Goal: Information Seeking & Learning: Learn about a topic

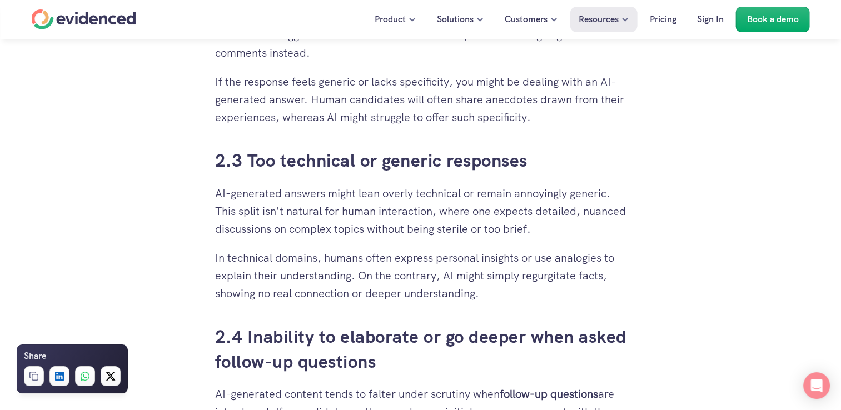
scroll to position [1612, 0]
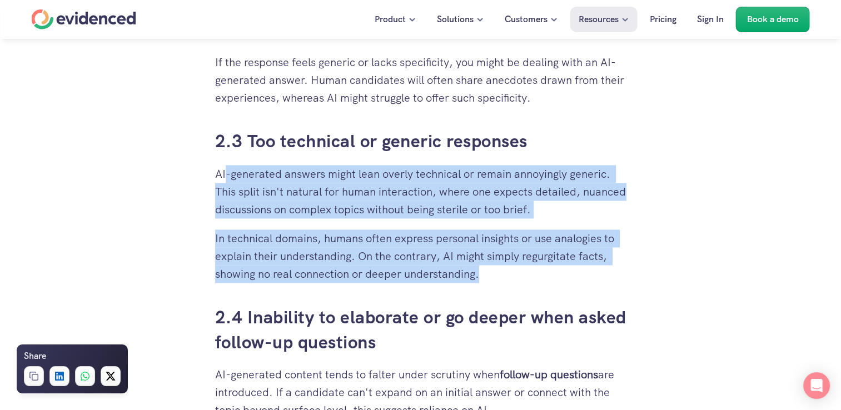
drag, startPoint x: 224, startPoint y: 180, endPoint x: 549, endPoint y: 268, distance: 337.1
click at [549, 268] on p "In technical domains, humans often express personal insights or use analogies t…" at bounding box center [420, 256] width 411 height 53
click at [523, 279] on p "In technical domains, humans often express personal insights or use analogies t…" at bounding box center [420, 256] width 411 height 53
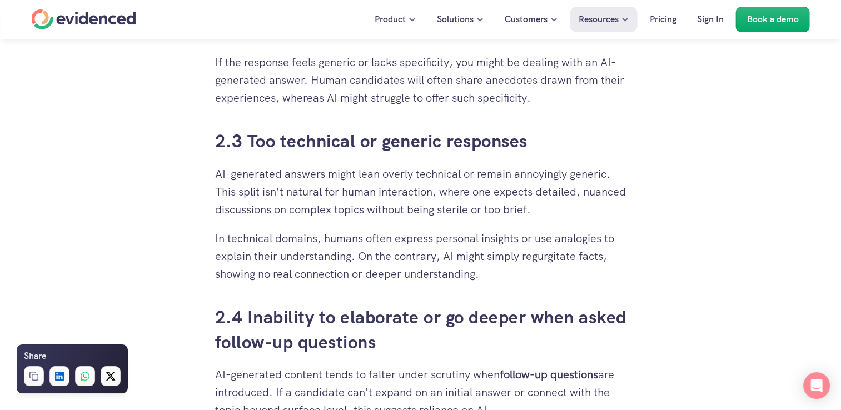
drag, startPoint x: 518, startPoint y: 279, endPoint x: 537, endPoint y: 272, distance: 20.8
click at [537, 272] on p "In technical domains, humans often express personal insights or use analogies t…" at bounding box center [420, 256] width 411 height 53
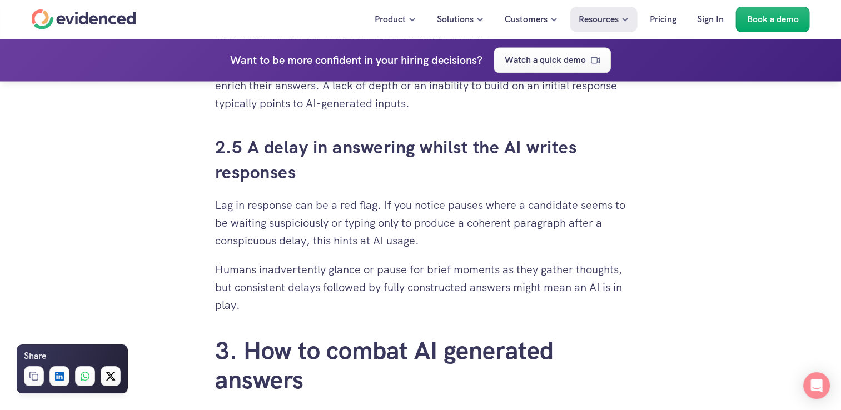
scroll to position [2001, 0]
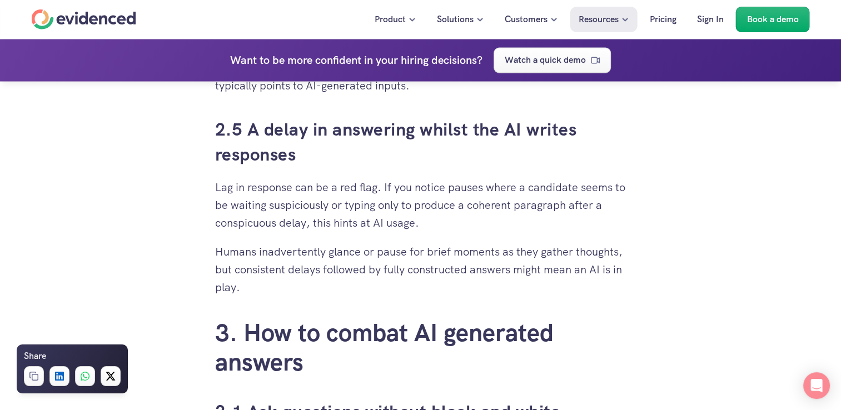
drag, startPoint x: 267, startPoint y: 250, endPoint x: 367, endPoint y: 281, distance: 104.3
click at [367, 281] on p "Humans inadvertently glance or pause for brief moments as they gather thoughts,…" at bounding box center [420, 268] width 411 height 53
drag, startPoint x: 367, startPoint y: 281, endPoint x: 342, endPoint y: 288, distance: 25.4
click at [343, 288] on p "Humans inadvertently glance or pause for brief moments as they gather thoughts,…" at bounding box center [420, 268] width 411 height 53
click at [331, 290] on p "Humans inadvertently glance or pause for brief moments as they gather thoughts,…" at bounding box center [420, 268] width 411 height 53
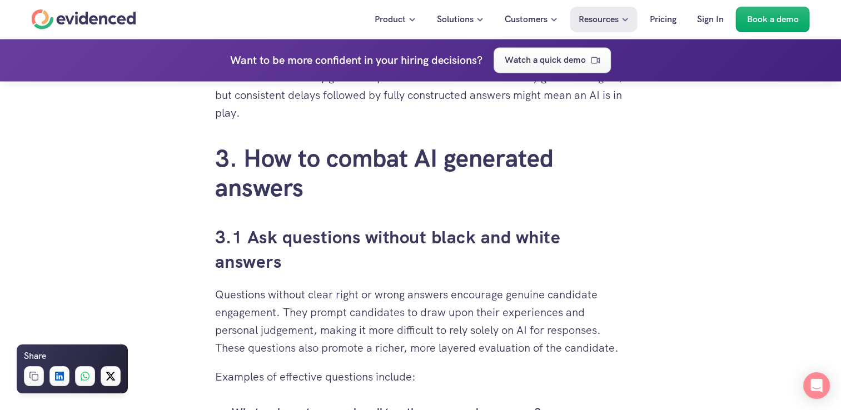
scroll to position [2279, 0]
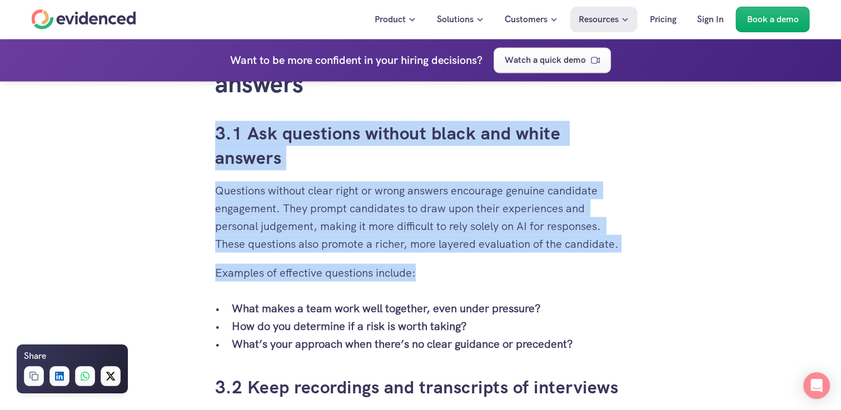
drag, startPoint x: 205, startPoint y: 135, endPoint x: 483, endPoint y: 265, distance: 306.9
drag, startPoint x: 483, startPoint y: 265, endPoint x: 374, endPoint y: 259, distance: 109.1
click at [376, 264] on p "Examples of effective questions include:" at bounding box center [420, 273] width 411 height 18
click at [345, 245] on p "Questions without clear right or wrong answers encourage genuine candidate enga…" at bounding box center [420, 217] width 411 height 71
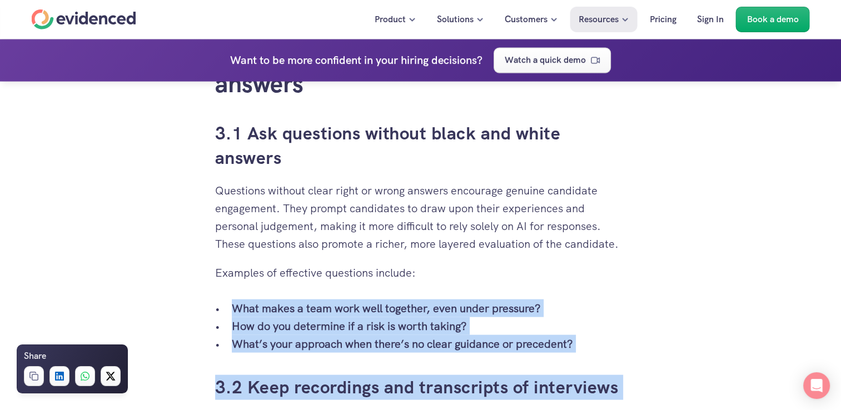
drag, startPoint x: 215, startPoint y: 190, endPoint x: 469, endPoint y: 268, distance: 266.4
click at [469, 268] on div "When you’ve put time and effort into building a solid recruitment process, it c…" at bounding box center [420, 105] width 411 height 3658
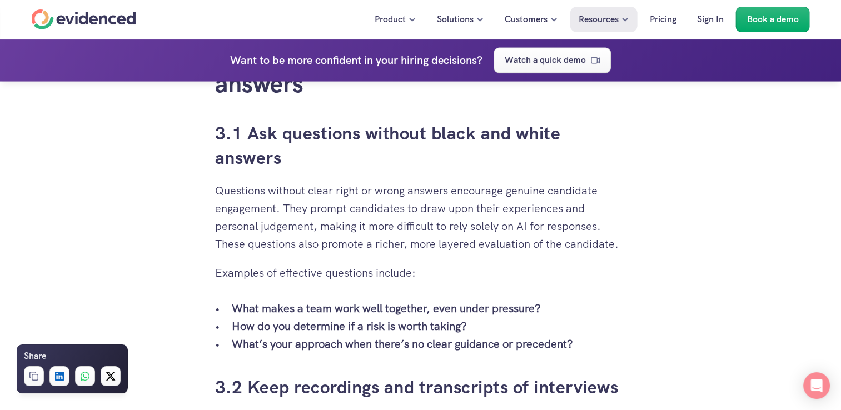
click at [349, 230] on p "Questions without clear right or wrong answers encourage genuine candidate enga…" at bounding box center [420, 217] width 411 height 71
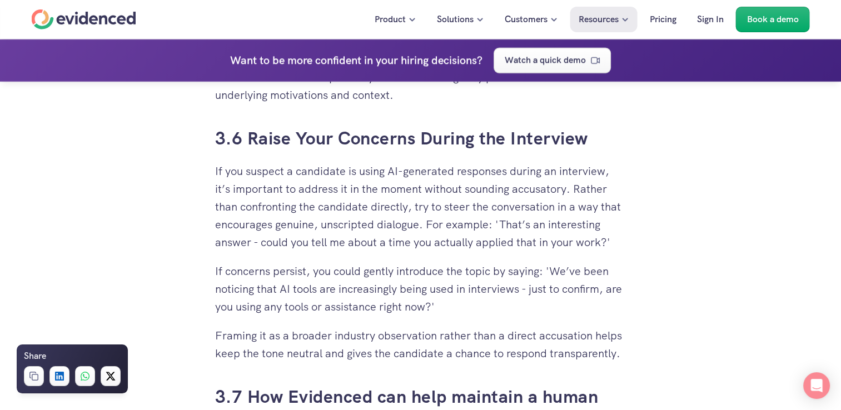
scroll to position [3391, 0]
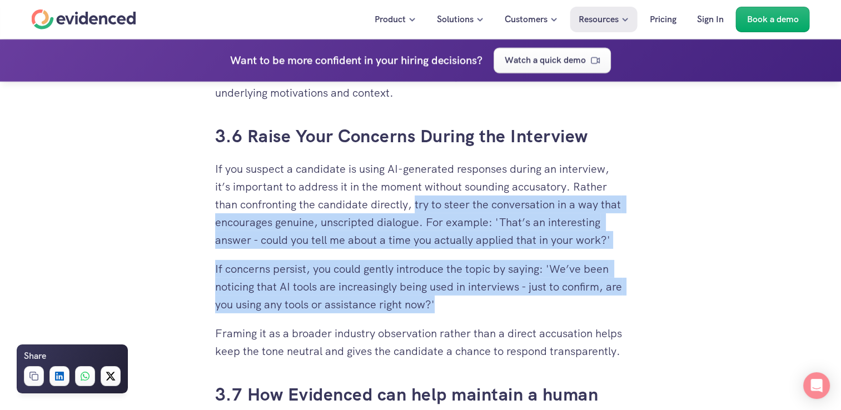
drag, startPoint x: 414, startPoint y: 206, endPoint x: 620, endPoint y: 300, distance: 226.1
drag, startPoint x: 620, startPoint y: 300, endPoint x: 533, endPoint y: 308, distance: 87.1
click at [533, 308] on p "If concerns persist, you could gently introduce the topic by saying: 'We’ve bee…" at bounding box center [420, 286] width 411 height 53
click at [521, 306] on p "If concerns persist, you could gently introduce the topic by saying: 'We’ve bee…" at bounding box center [420, 286] width 411 height 53
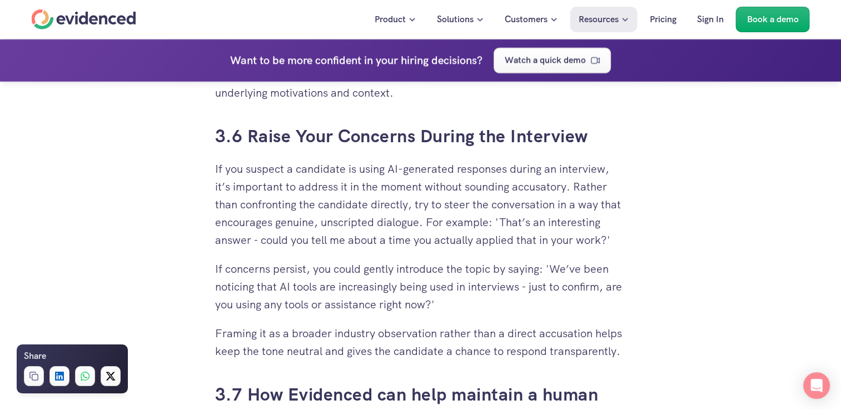
drag, startPoint x: 520, startPoint y: 306, endPoint x: 499, endPoint y: 301, distance: 22.2
click at [499, 301] on p "If concerns persist, you could gently introduce the topic by saying: 'We’ve bee…" at bounding box center [420, 286] width 411 height 53
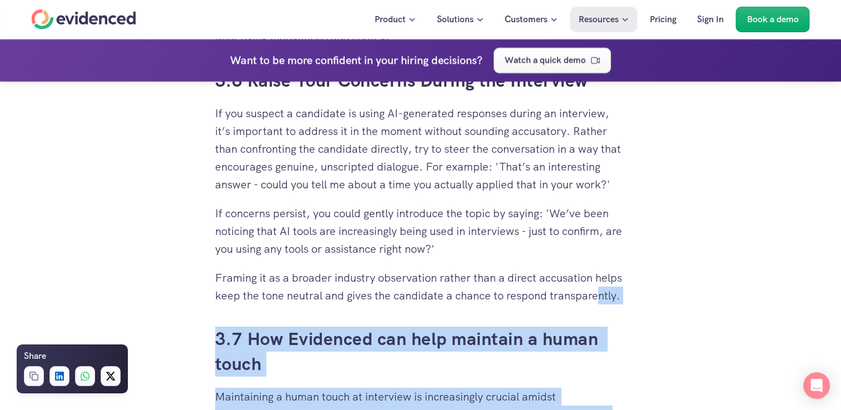
drag, startPoint x: 215, startPoint y: 277, endPoint x: 598, endPoint y: 299, distance: 384.2
drag, startPoint x: 598, startPoint y: 299, endPoint x: 421, endPoint y: 286, distance: 177.3
click at [421, 286] on p "Framing it as a broader industry observation rather than a direct accusation he…" at bounding box center [420, 287] width 411 height 36
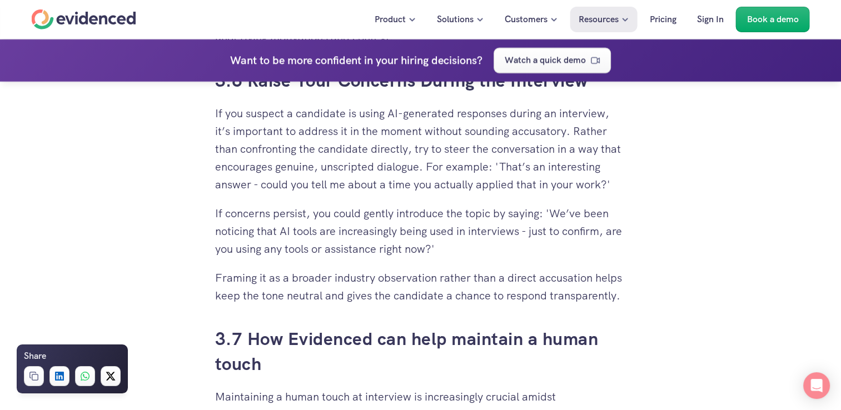
drag, startPoint x: 421, startPoint y: 286, endPoint x: 344, endPoint y: 282, distance: 77.3
click at [349, 283] on p "Framing it as a broader industry observation rather than a direct accusation he…" at bounding box center [420, 287] width 411 height 36
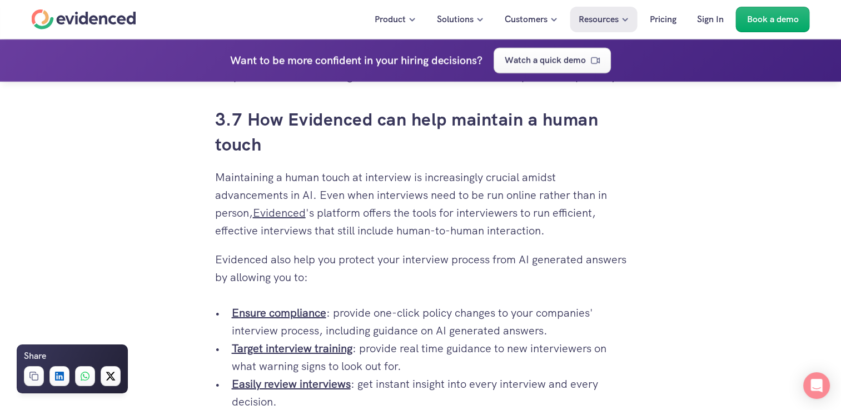
scroll to position [3669, 0]
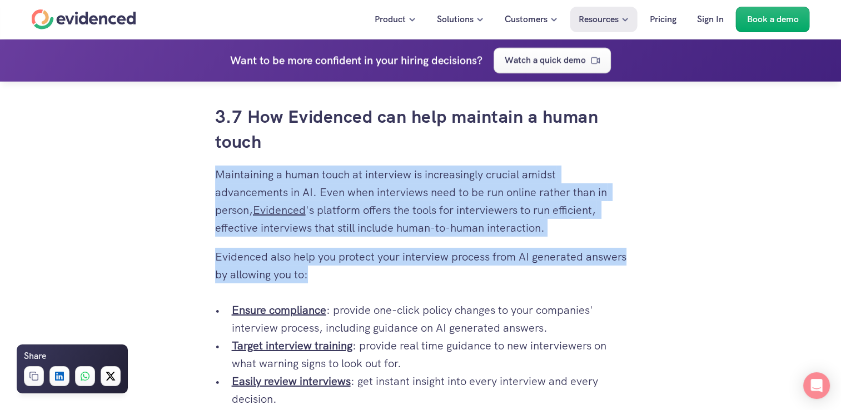
drag, startPoint x: 216, startPoint y: 178, endPoint x: 412, endPoint y: 278, distance: 220.3
drag, startPoint x: 412, startPoint y: 278, endPoint x: 355, endPoint y: 278, distance: 56.7
click at [359, 278] on p "Evidenced also help you protect your interview process from AI generated answer…" at bounding box center [420, 266] width 411 height 36
click at [355, 278] on p "Evidenced also help you protect your interview process from AI generated answer…" at bounding box center [420, 266] width 411 height 36
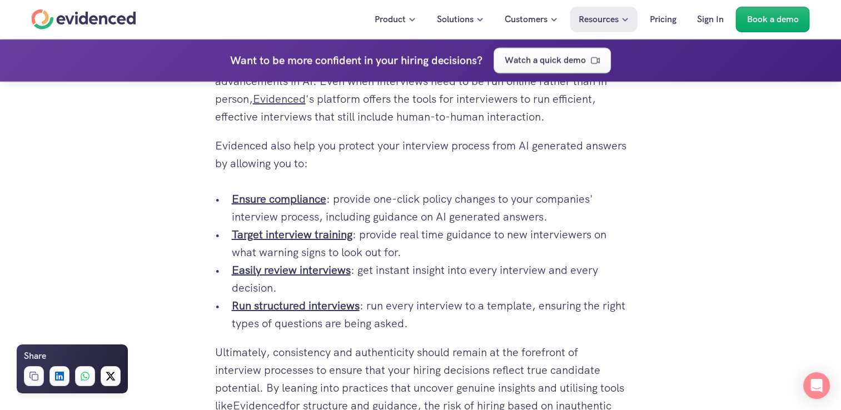
scroll to position [3891, 0]
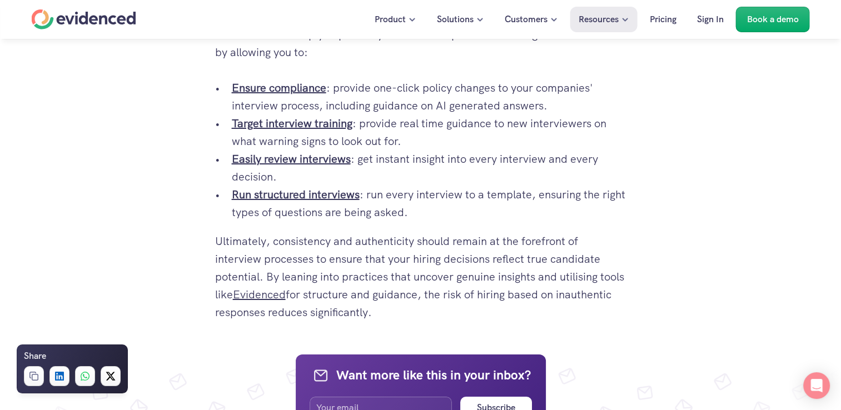
drag, startPoint x: 216, startPoint y: 242, endPoint x: 460, endPoint y: 306, distance: 252.3
click at [460, 306] on p "Ultimately, consistency and authenticity should remain at the forefront of inte…" at bounding box center [420, 276] width 411 height 89
drag, startPoint x: 460, startPoint y: 306, endPoint x: 434, endPoint y: 310, distance: 26.4
click at [449, 312] on p "Ultimately, consistency and authenticity should remain at the forefront of inte…" at bounding box center [420, 276] width 411 height 89
click at [434, 310] on p "Ultimately, consistency and authenticity should remain at the forefront of inte…" at bounding box center [420, 276] width 411 height 89
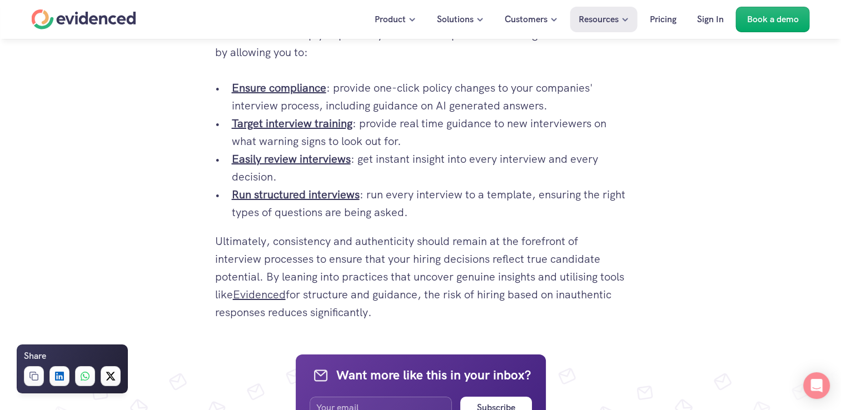
drag, startPoint x: 440, startPoint y: 310, endPoint x: 211, endPoint y: 241, distance: 239.0
drag, startPoint x: 207, startPoint y: 240, endPoint x: 221, endPoint y: 245, distance: 15.3
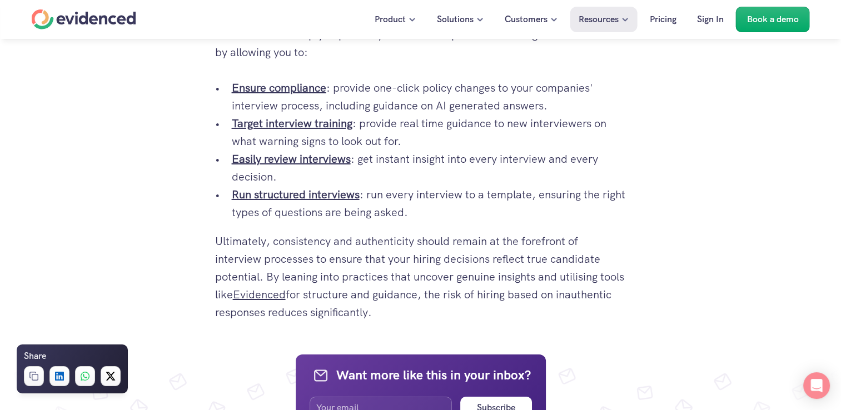
click at [221, 245] on p "Ultimately, consistency and authenticity should remain at the forefront of inte…" at bounding box center [420, 276] width 411 height 89
drag, startPoint x: 216, startPoint y: 237, endPoint x: 516, endPoint y: 319, distance: 311.2
click at [516, 319] on p "Ultimately, consistency and authenticity should remain at the forefront of inte…" at bounding box center [420, 276] width 411 height 89
drag, startPoint x: 516, startPoint y: 319, endPoint x: 478, endPoint y: 312, distance: 38.5
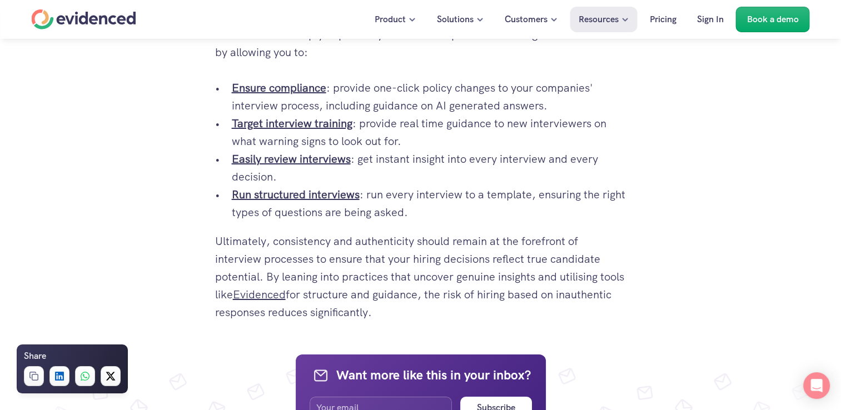
click at [478, 312] on p "Ultimately, consistency and authenticity should remain at the forefront of inte…" at bounding box center [420, 276] width 411 height 89
click at [449, 311] on p "Ultimately, consistency and authenticity should remain at the forefront of inte…" at bounding box center [420, 276] width 411 height 89
drag, startPoint x: 445, startPoint y: 311, endPoint x: 198, endPoint y: 241, distance: 256.6
drag, startPoint x: 198, startPoint y: 241, endPoint x: 215, endPoint y: 245, distance: 16.6
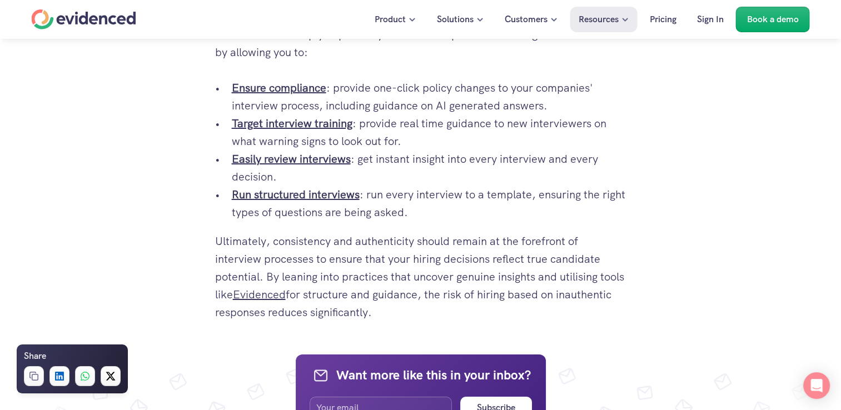
click at [216, 241] on p "Ultimately, consistency and authenticity should remain at the forefront of inte…" at bounding box center [420, 276] width 411 height 89
drag, startPoint x: 216, startPoint y: 241, endPoint x: 217, endPoint y: 227, distance: 14.5
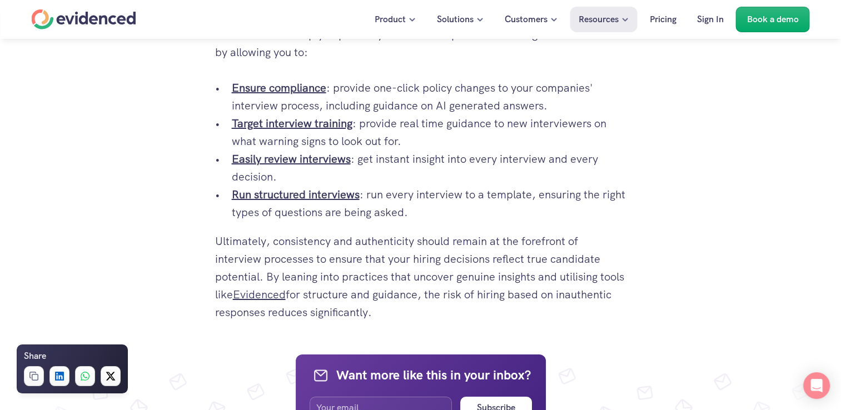
click at [216, 232] on p "Ultimately, consistency and authenticity should remain at the forefront of inte…" at bounding box center [420, 276] width 411 height 89
drag, startPoint x: 216, startPoint y: 238, endPoint x: 513, endPoint y: 315, distance: 306.5
click at [513, 315] on p "Ultimately, consistency and authenticity should remain at the forefront of inte…" at bounding box center [420, 276] width 411 height 89
drag, startPoint x: 513, startPoint y: 315, endPoint x: 435, endPoint y: 302, distance: 78.8
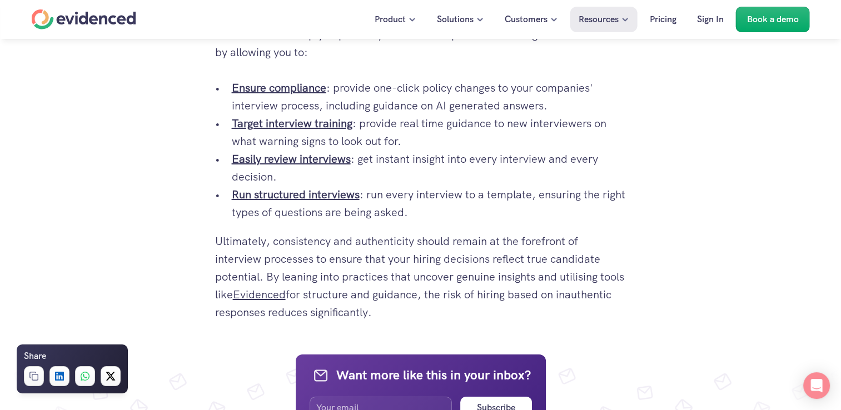
click at [435, 302] on p "Ultimately, consistency and authenticity should remain at the forefront of inte…" at bounding box center [420, 276] width 411 height 89
click at [449, 306] on p "Ultimately, consistency and authenticity should remain at the forefront of inte…" at bounding box center [420, 276] width 411 height 89
drag, startPoint x: 451, startPoint y: 312, endPoint x: 199, endPoint y: 242, distance: 261.4
click at [489, 305] on p "Ultimately, consistency and authenticity should remain at the forefront of inte…" at bounding box center [420, 276] width 411 height 89
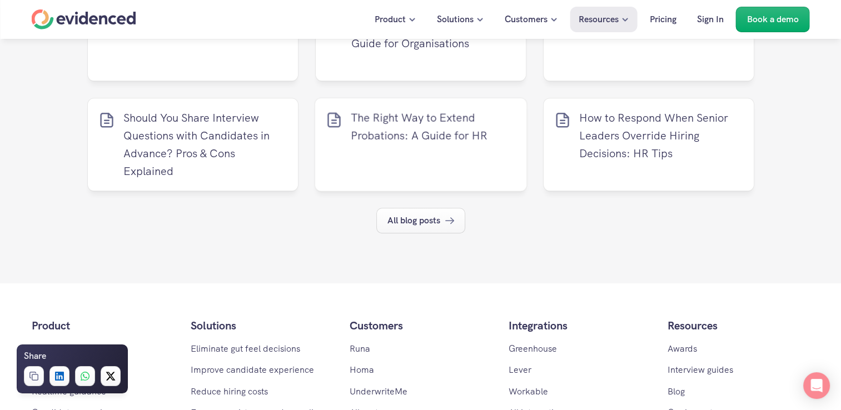
scroll to position [5075, 0]
